Goal: Ask a question

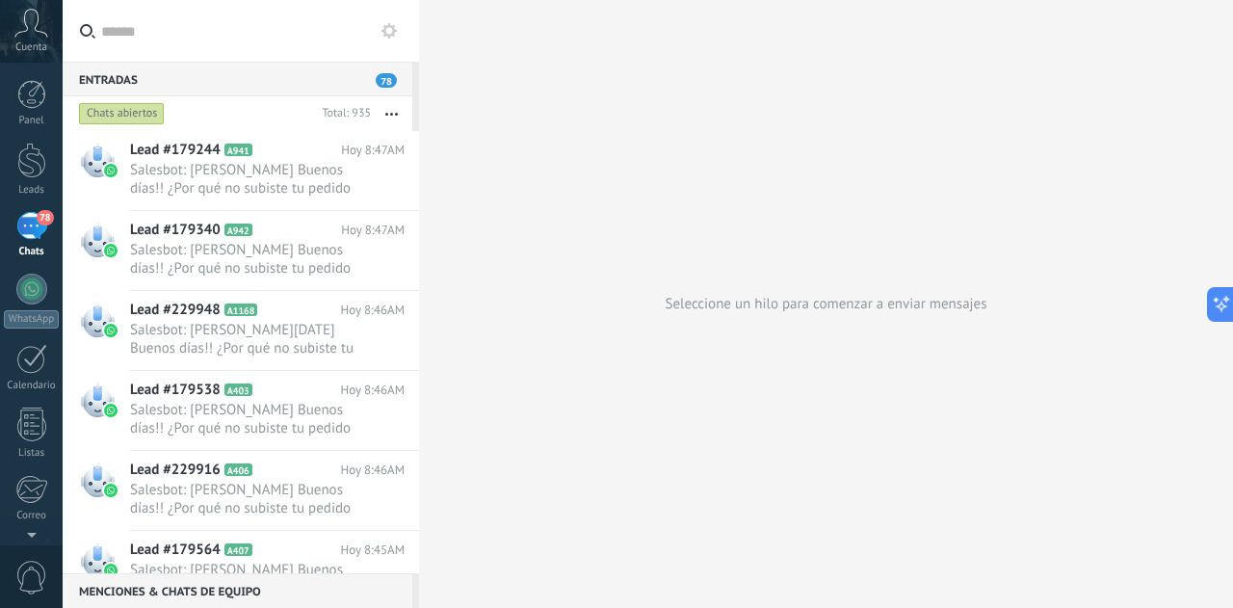
click at [36, 43] on span "Cuenta" at bounding box center [31, 47] width 32 height 13
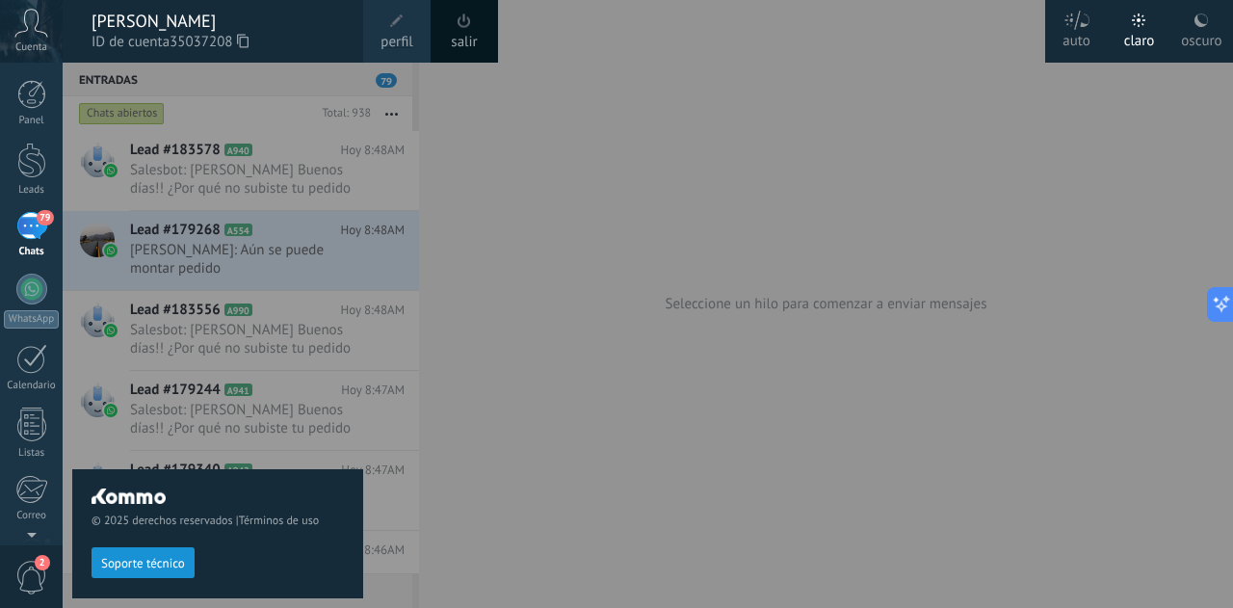
click at [146, 566] on span "Soporte técnico" at bounding box center [143, 563] width 84 height 13
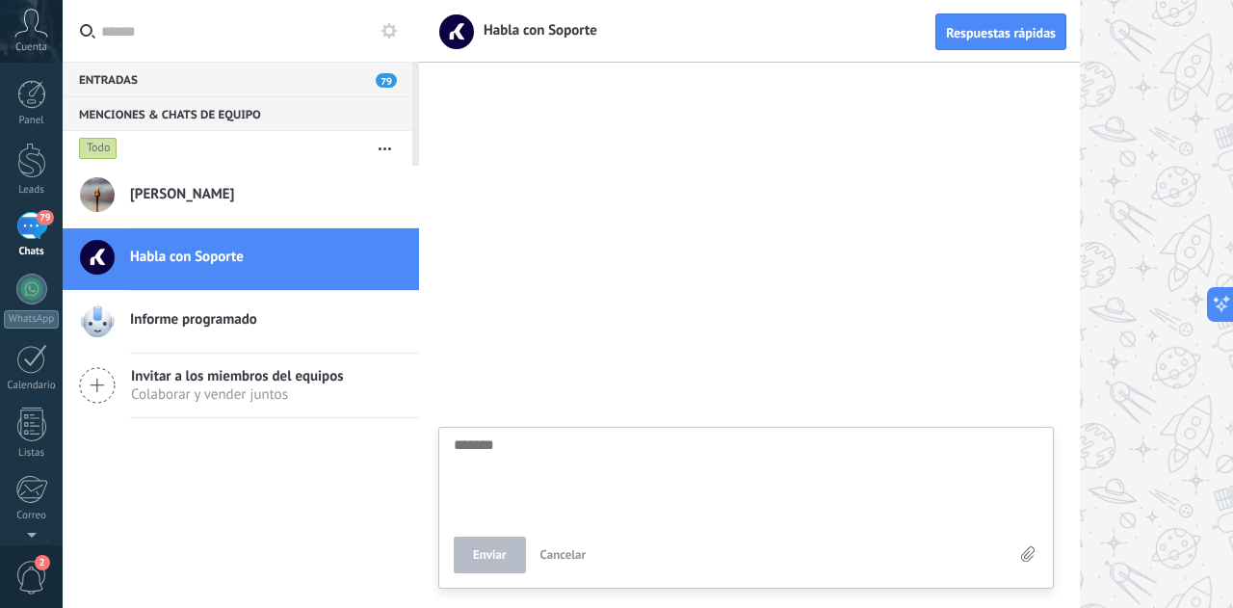
click at [27, 38] on div "Cuenta" at bounding box center [31, 31] width 63 height 63
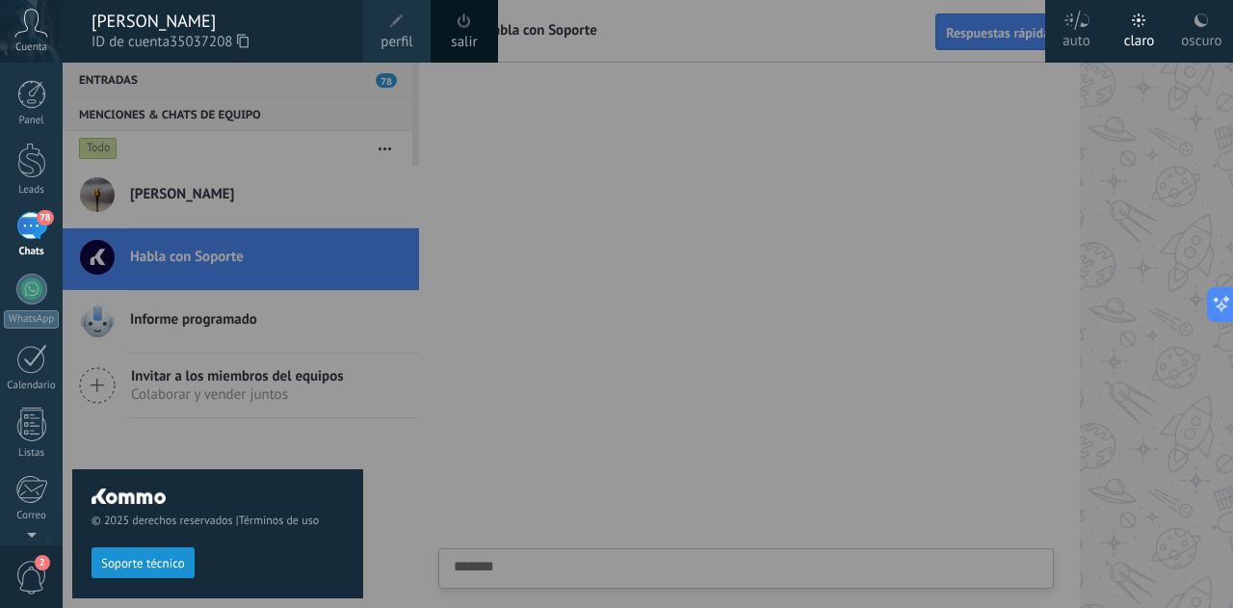
click at [895, 421] on div at bounding box center [679, 304] width 1233 height 608
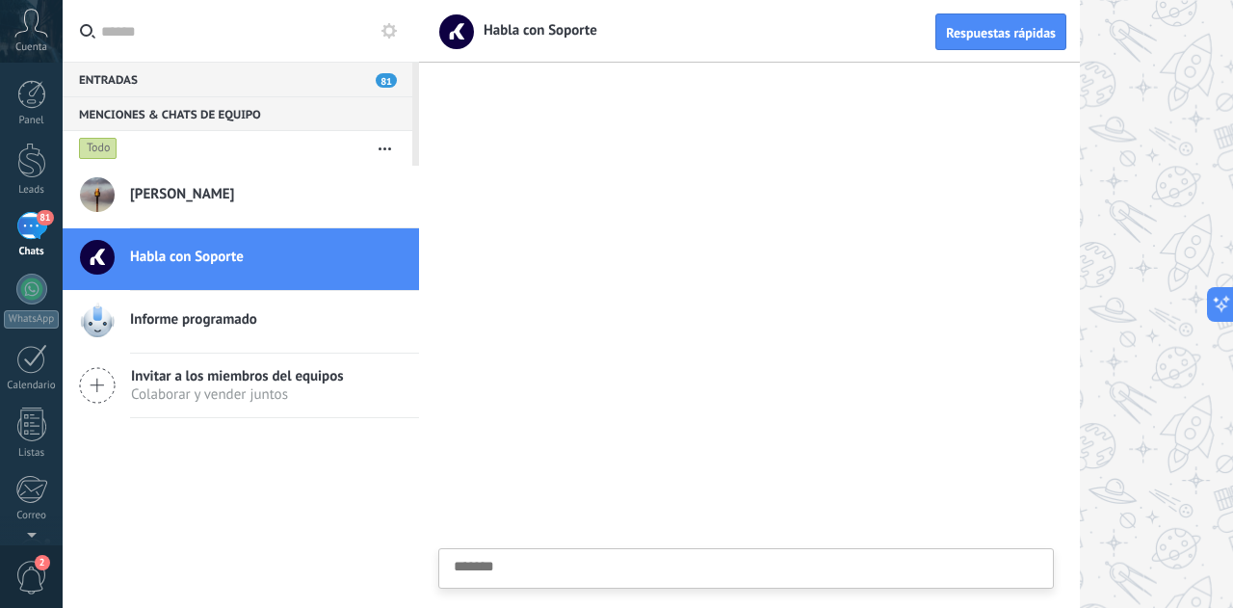
click at [32, 41] on span "Cuenta" at bounding box center [31, 47] width 32 height 13
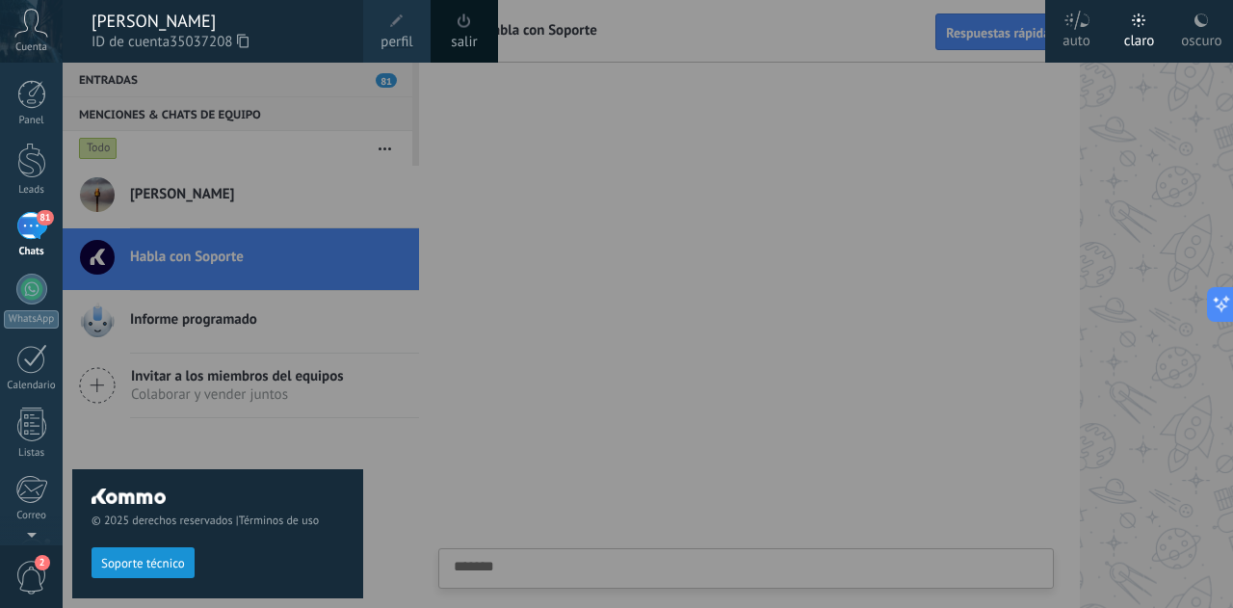
click at [464, 34] on link "salir" at bounding box center [464, 42] width 26 height 21
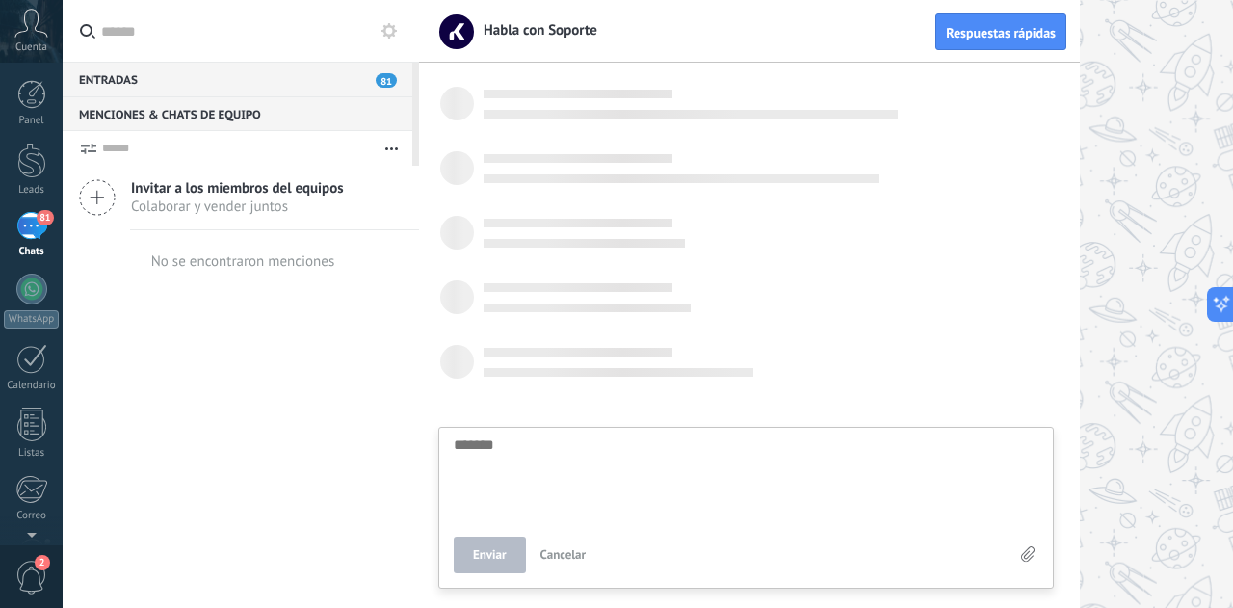
scroll to position [18, 0]
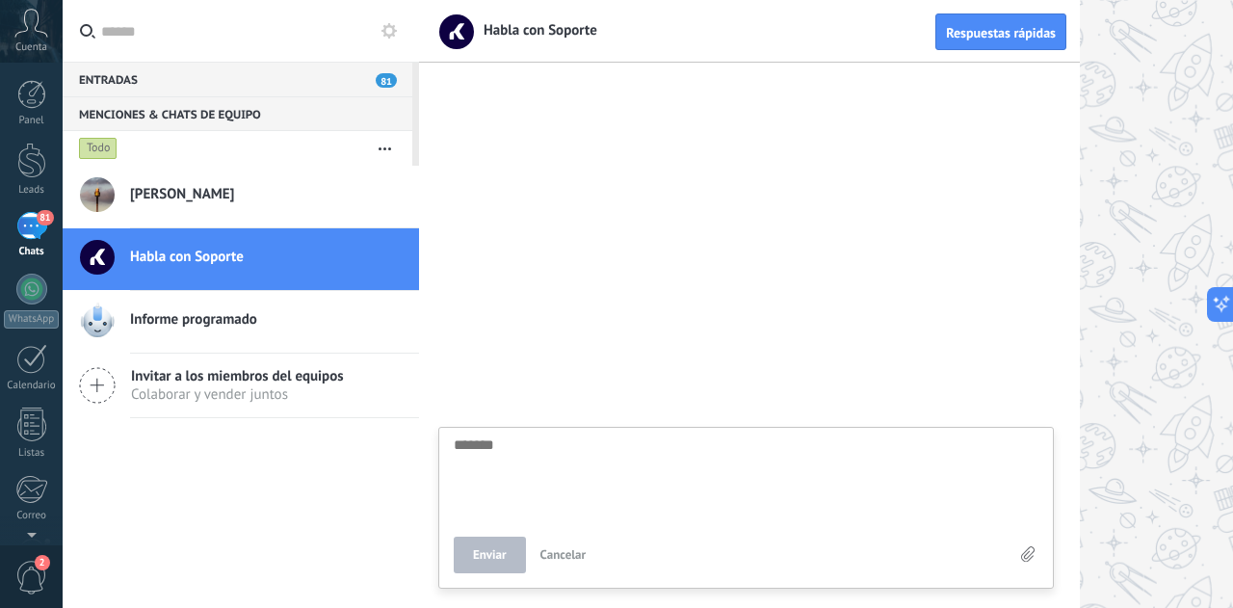
click at [26, 34] on icon at bounding box center [31, 23] width 34 height 29
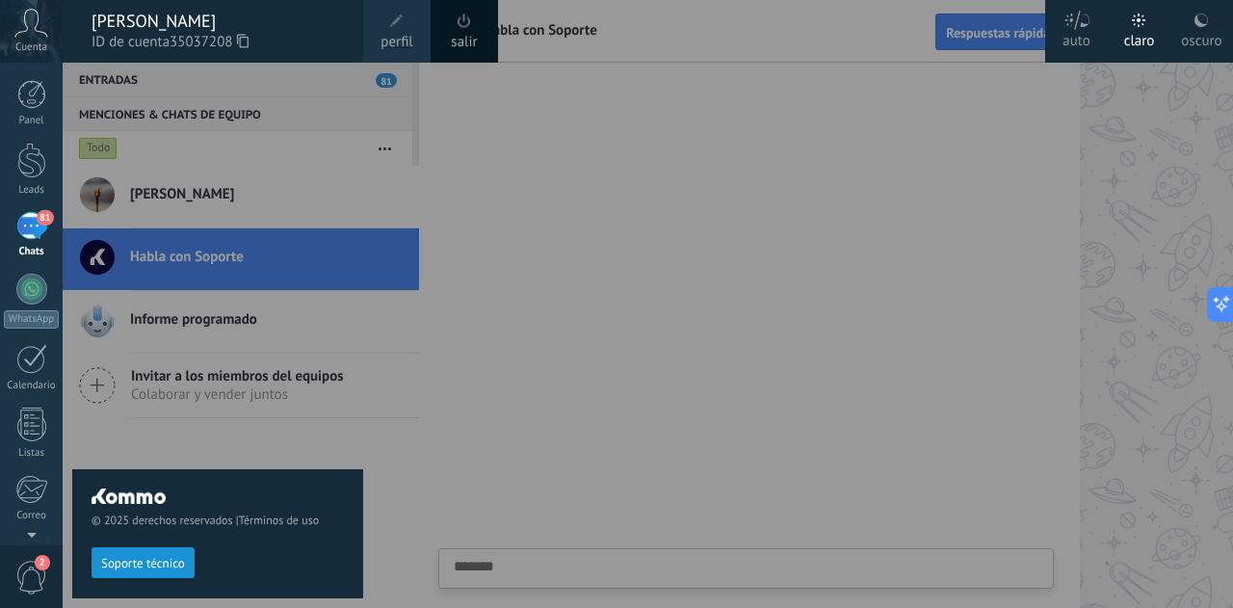
click at [473, 29] on span at bounding box center [464, 21] width 21 height 21
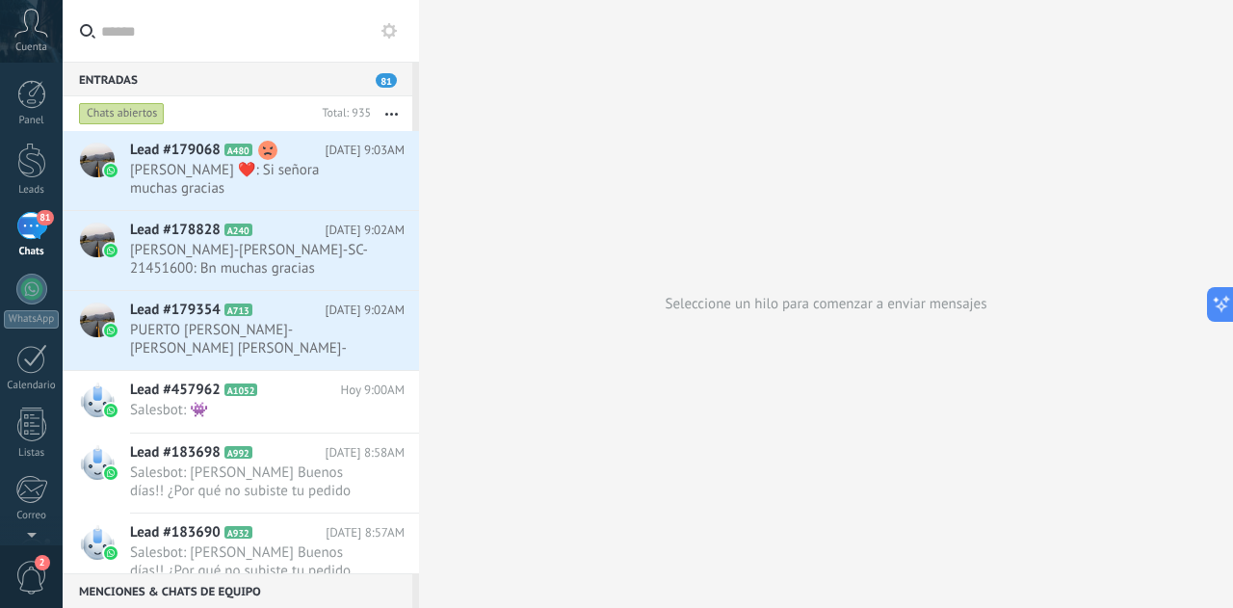
click at [33, 49] on span "Cuenta" at bounding box center [31, 47] width 32 height 13
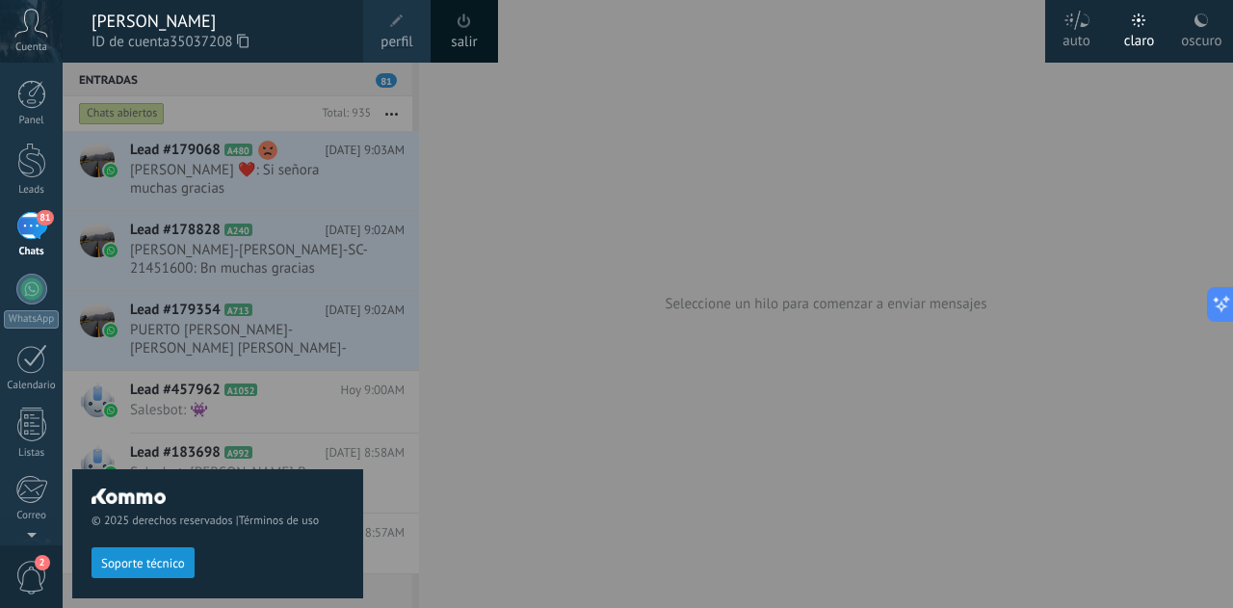
click at [664, 131] on div at bounding box center [679, 304] width 1233 height 608
